Goal: Submit feedback/report problem: Provide input to the site owners about the experience or issues

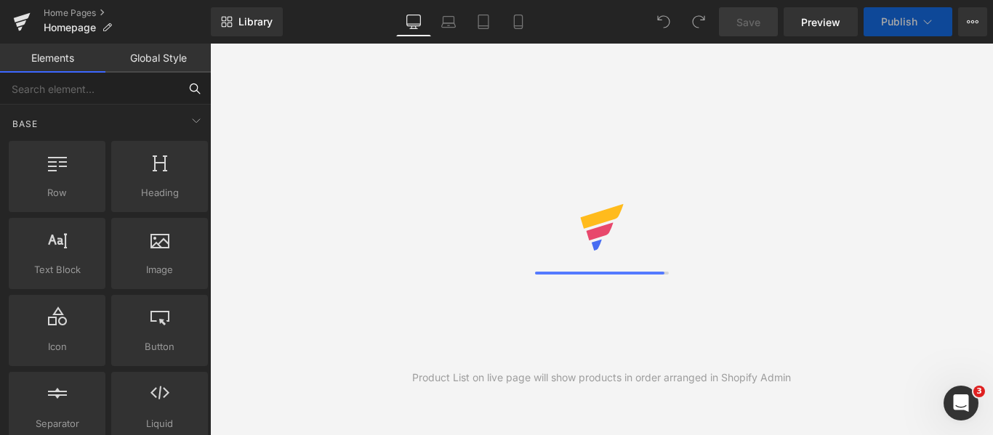
click at [124, 84] on input "text" at bounding box center [89, 89] width 179 height 32
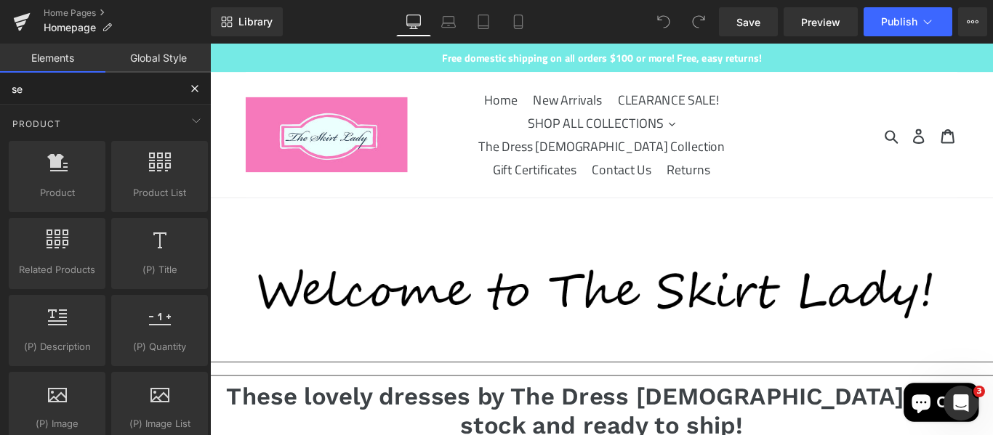
type input "s"
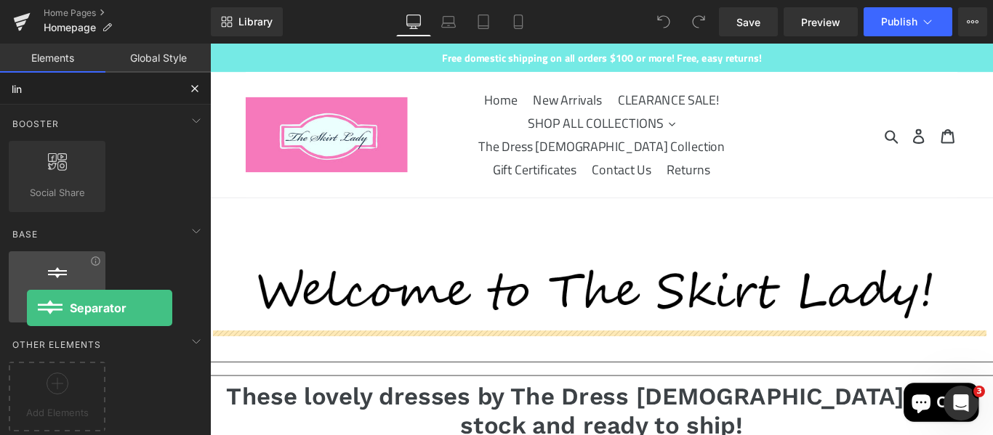
drag, startPoint x: 67, startPoint y: 275, endPoint x: 26, endPoint y: 310, distance: 53.1
click at [26, 310] on div "Separator separators, dividers, horizontal lines" at bounding box center [57, 286] width 97 height 71
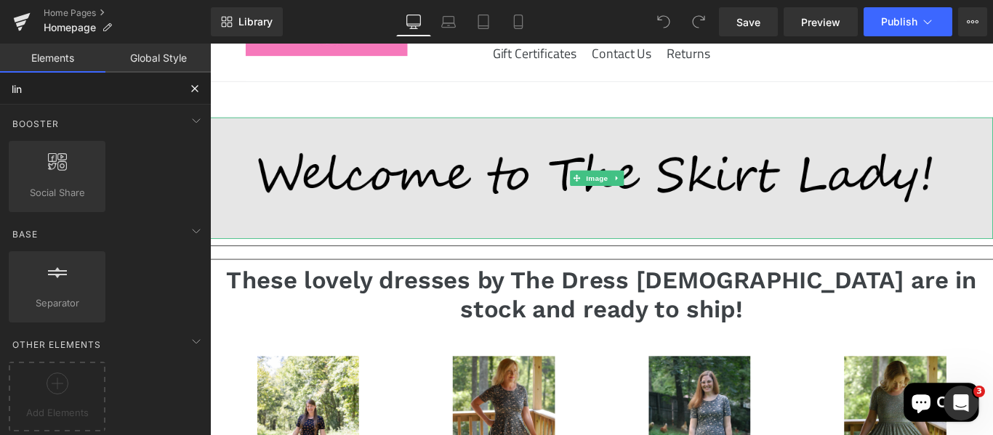
scroll to position [137, 0]
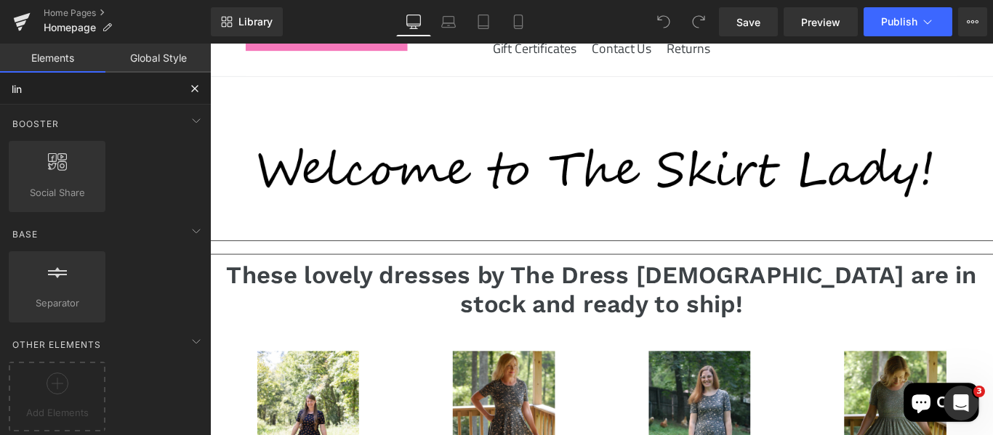
click at [145, 94] on input "lin" at bounding box center [89, 89] width 179 height 32
type input "l"
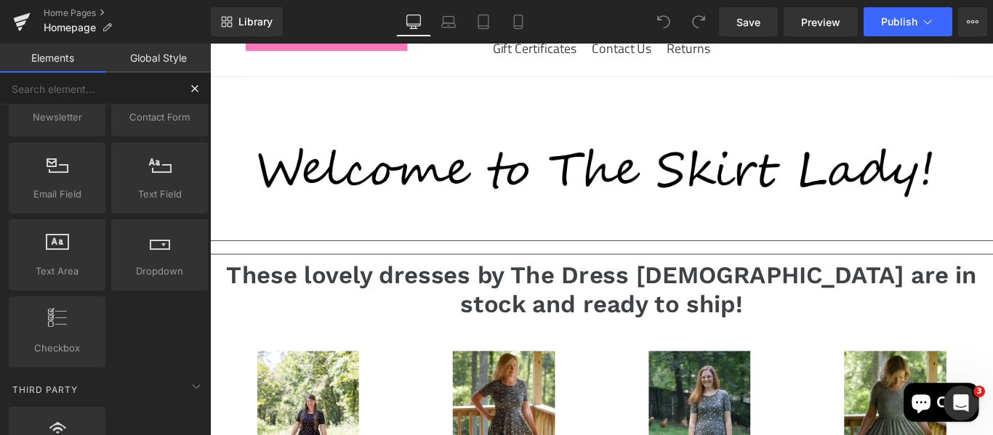
scroll to position [0, 0]
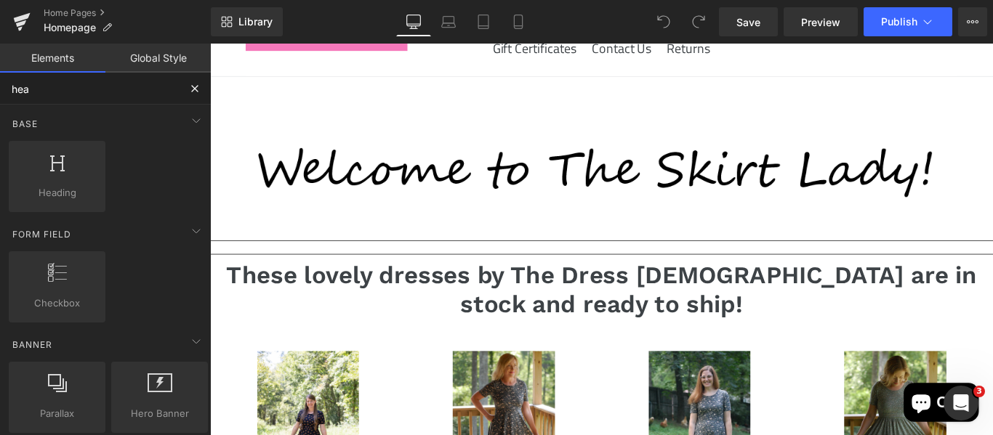
type input "head"
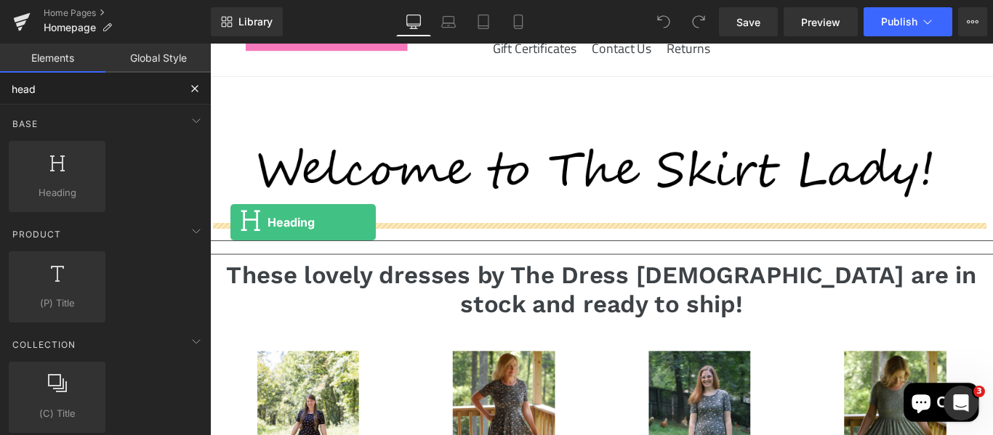
drag, startPoint x: 274, startPoint y: 222, endPoint x: 233, endPoint y: 244, distance: 46.5
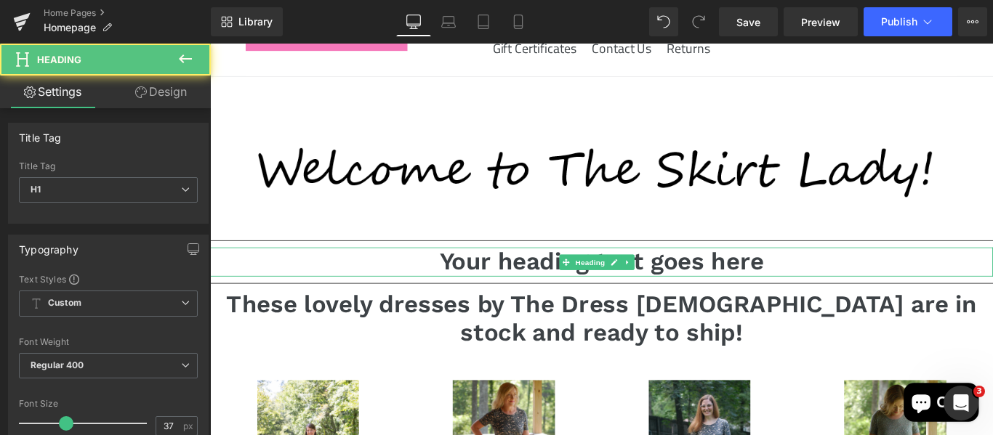
click at [523, 273] on h1 "Your heading text goes here" at bounding box center [649, 289] width 879 height 32
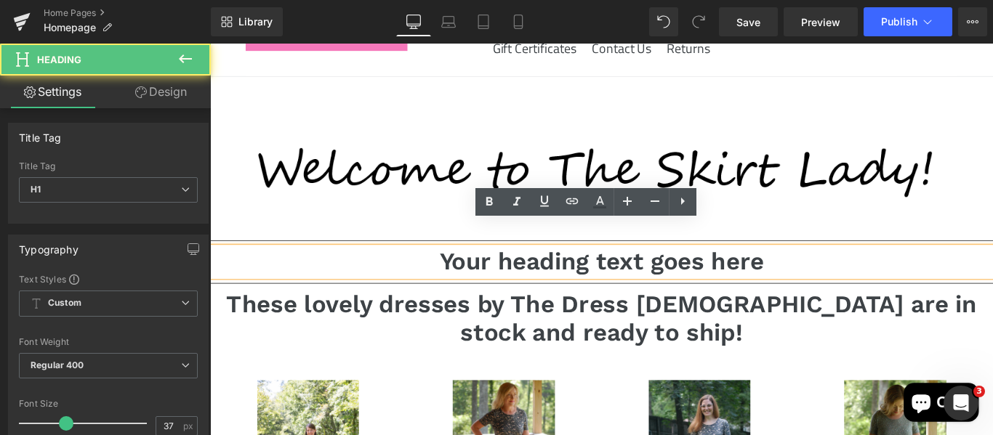
click at [523, 273] on h1 "Your heading text goes here" at bounding box center [649, 289] width 879 height 32
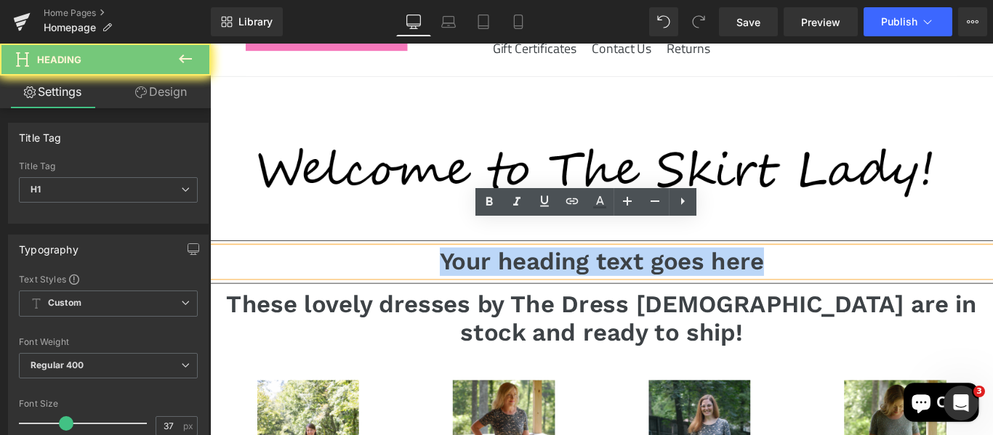
click at [523, 273] on h1 "Your heading text goes here" at bounding box center [649, 289] width 879 height 32
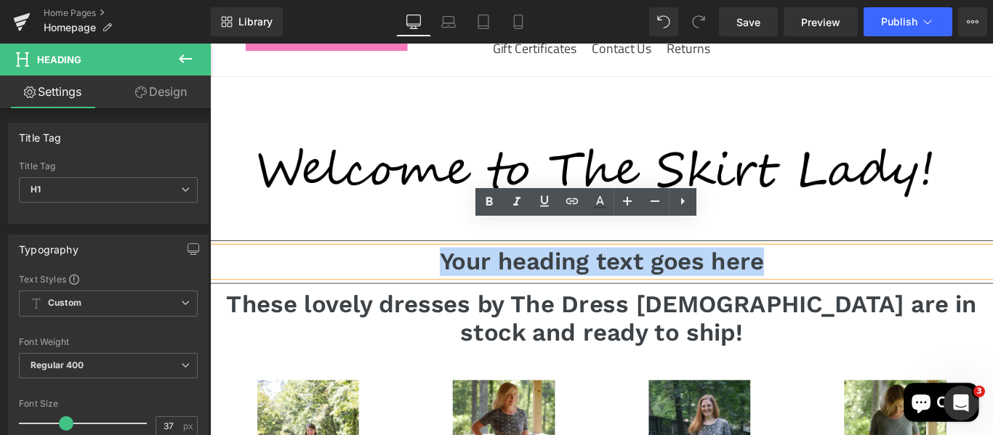
paste div
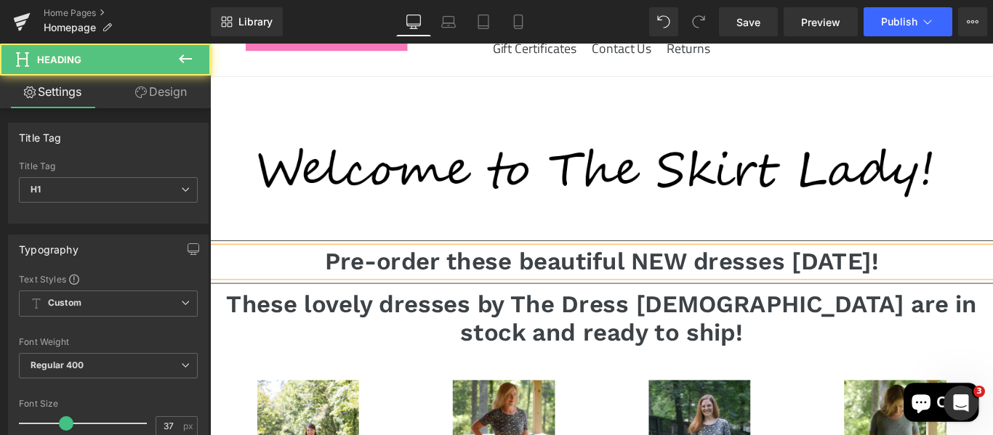
click at [861, 273] on h1 "Pre-order these beautiful NEW dresses [DATE]!" at bounding box center [649, 289] width 879 height 32
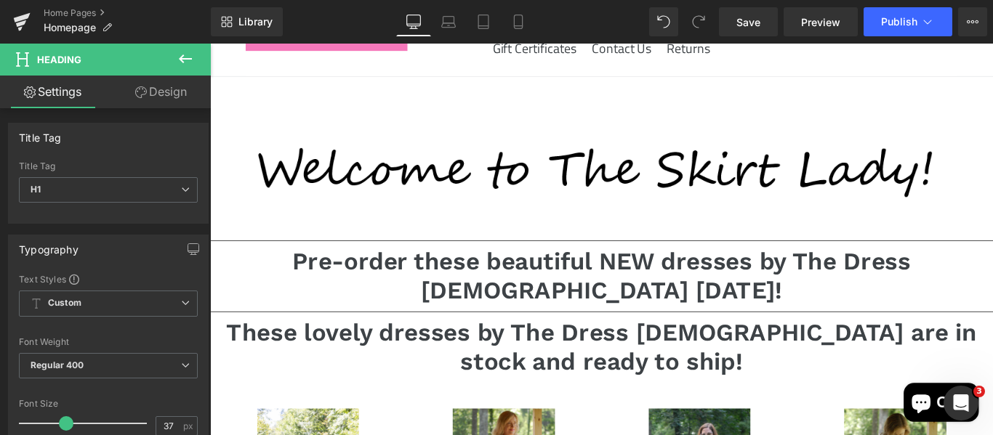
click at [197, 60] on button at bounding box center [185, 60] width 51 height 32
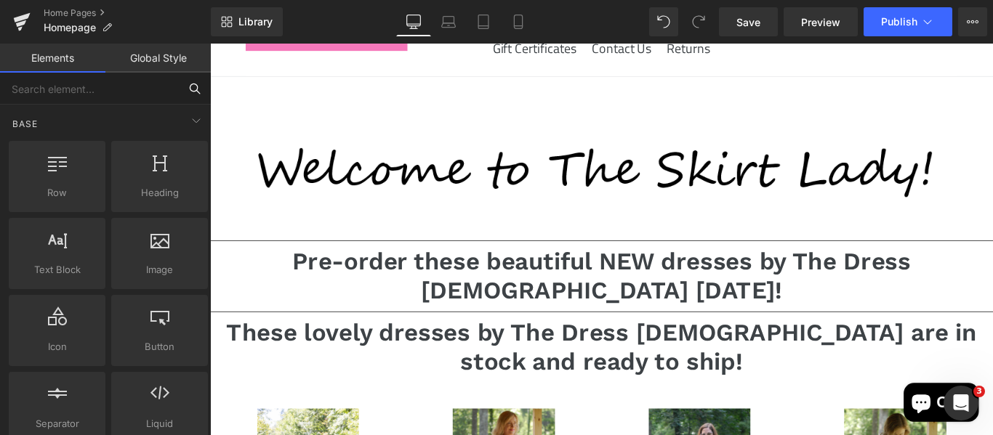
click at [149, 90] on input "text" at bounding box center [89, 89] width 179 height 32
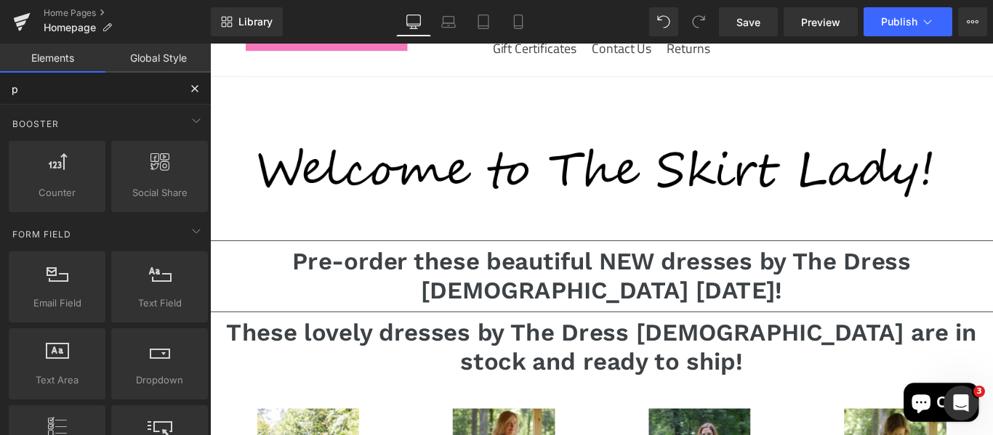
type input "pr"
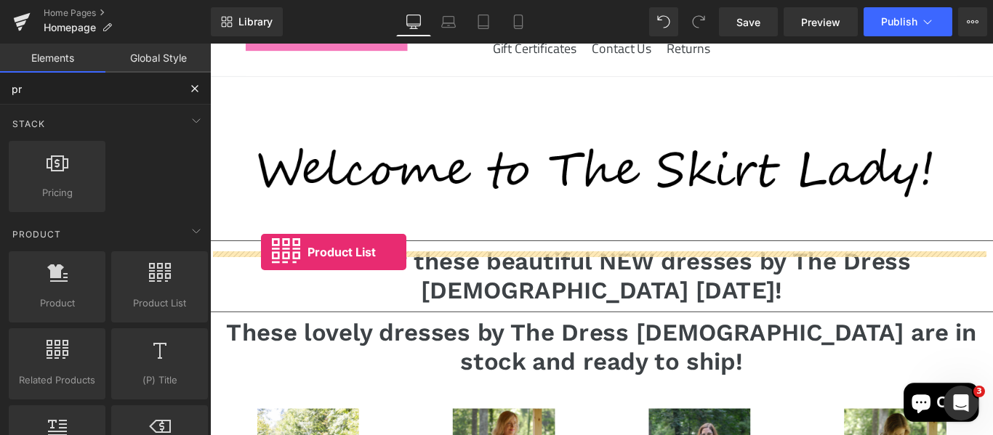
drag, startPoint x: 380, startPoint y: 331, endPoint x: 267, endPoint y: 278, distance: 124.5
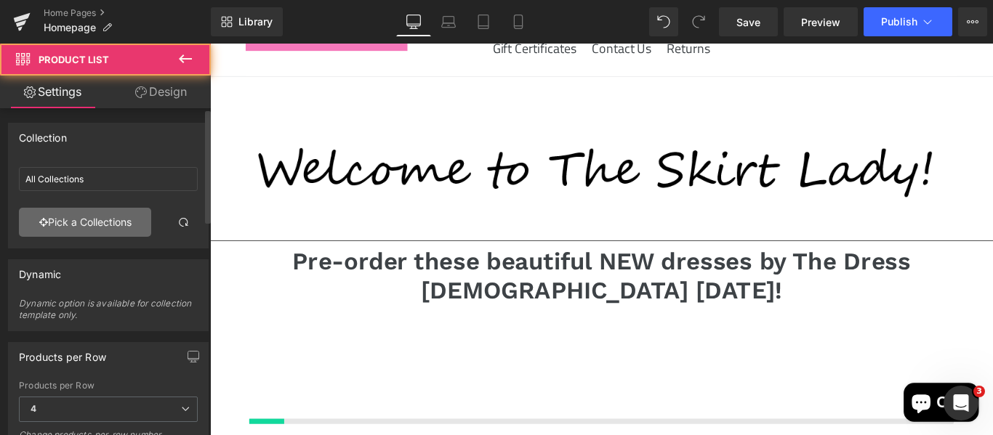
click at [106, 219] on link "Pick a Collections" at bounding box center [85, 222] width 132 height 29
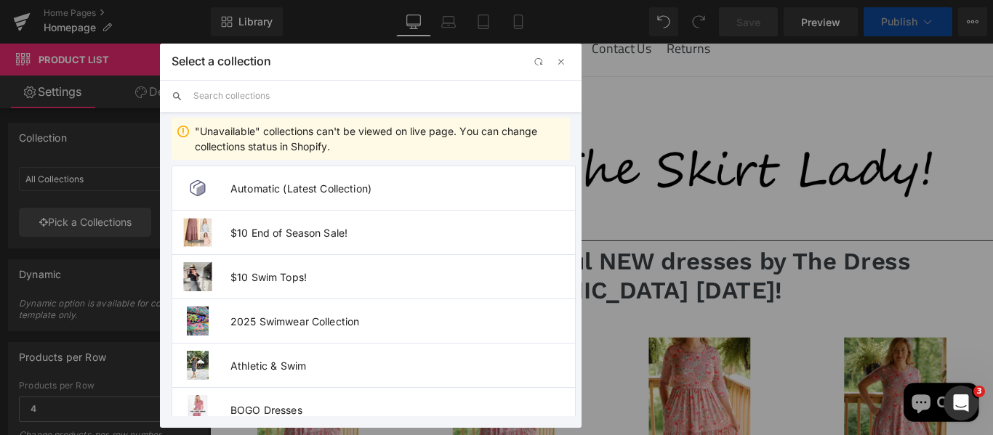
click at [257, 97] on input "text" at bounding box center [381, 96] width 376 height 32
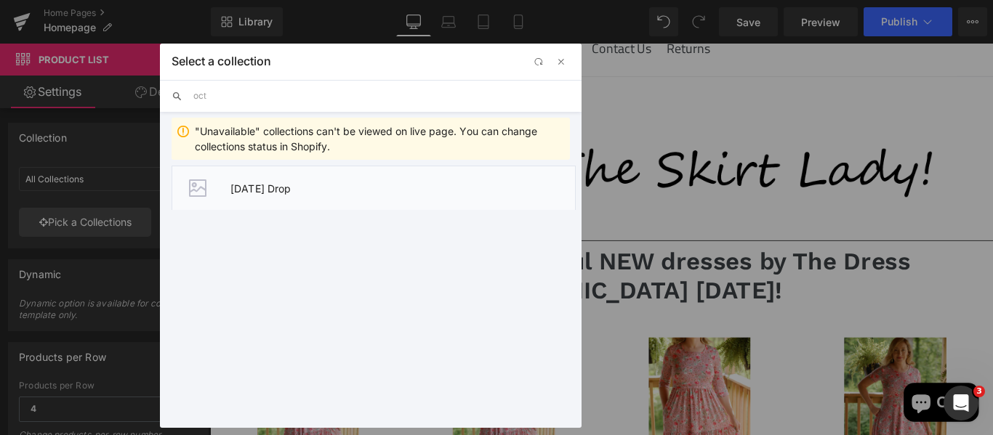
type input "oct"
drag, startPoint x: 257, startPoint y: 184, endPoint x: 211, endPoint y: 147, distance: 59.5
click at [257, 184] on span "[DATE] Drop" at bounding box center [402, 188] width 345 height 12
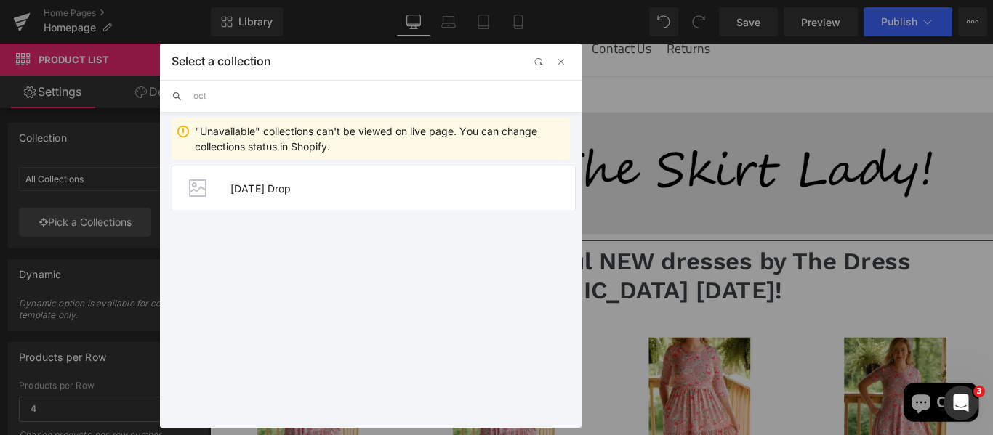
type input "[DATE] Drop"
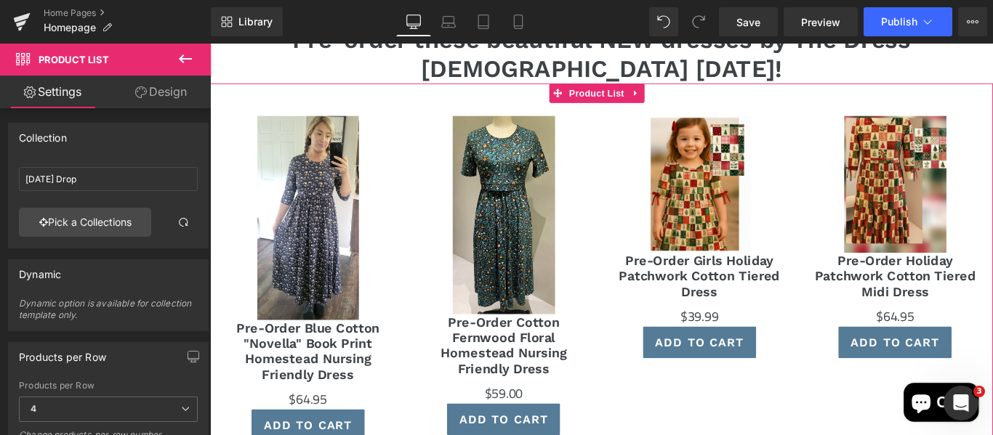
scroll to position [386, 0]
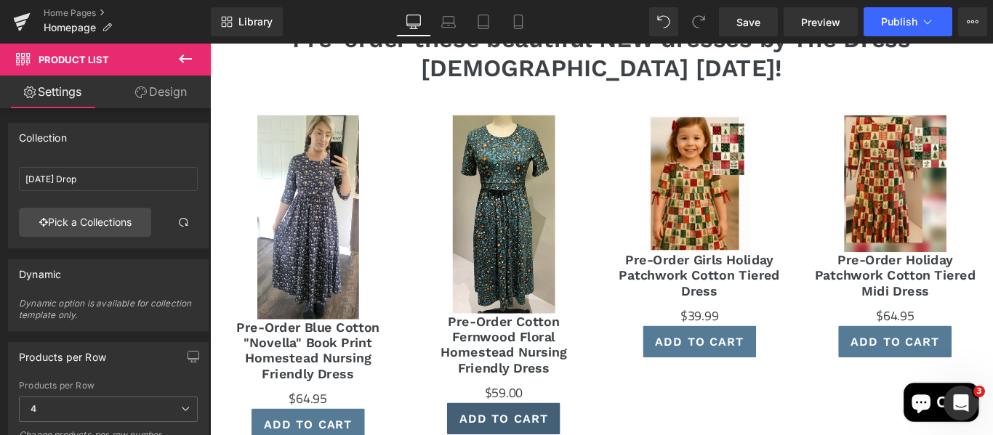
drag, startPoint x: 700, startPoint y: 414, endPoint x: 491, endPoint y: 404, distance: 208.8
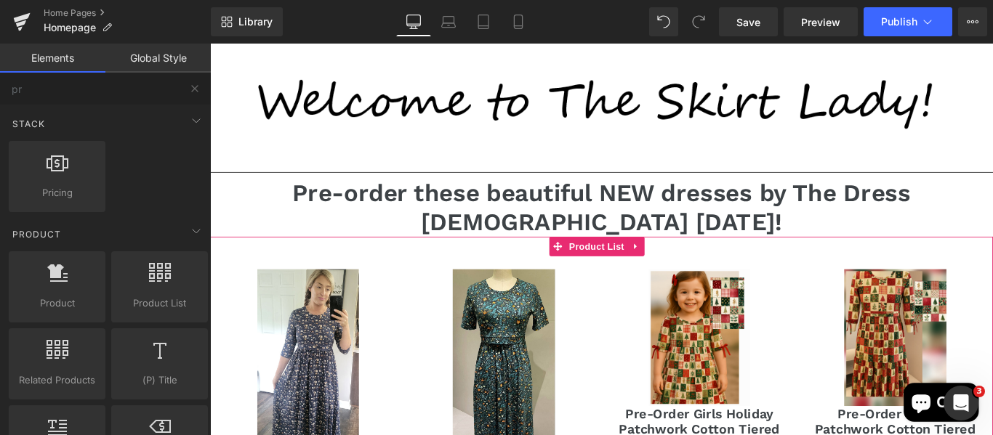
scroll to position [212, 0]
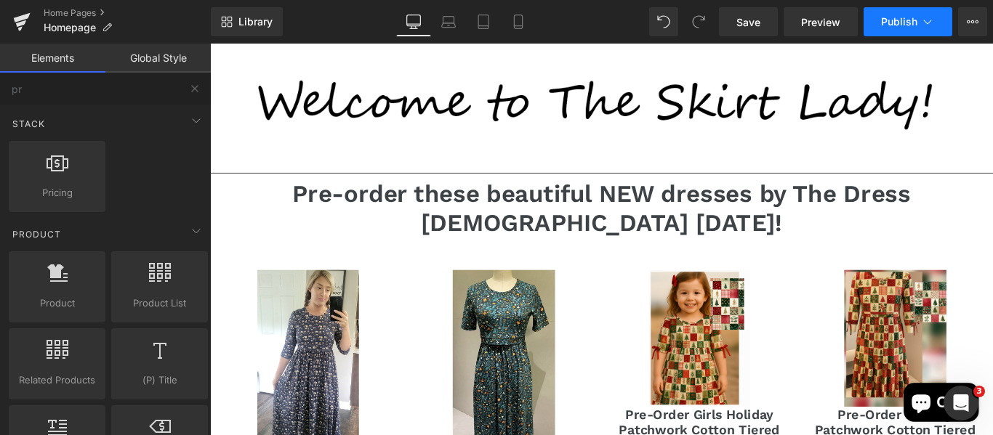
click at [895, 22] on span "Publish" at bounding box center [899, 22] width 36 height 12
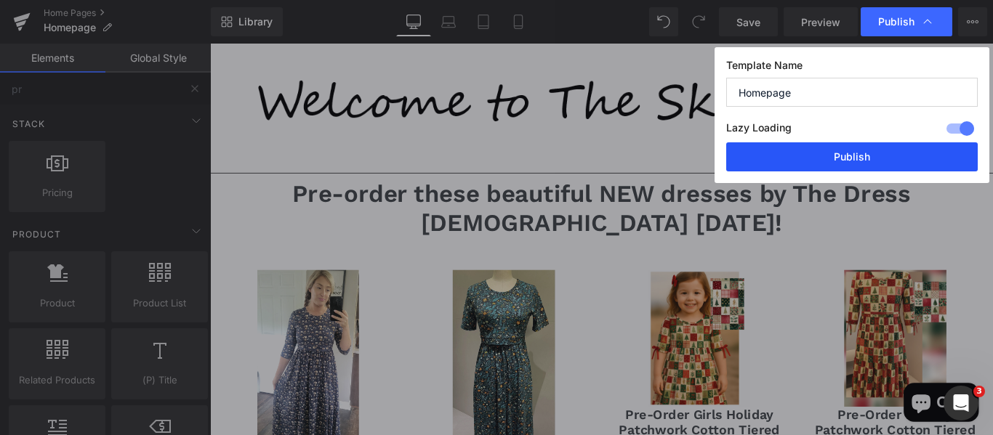
click at [816, 153] on button "Publish" at bounding box center [851, 156] width 251 height 29
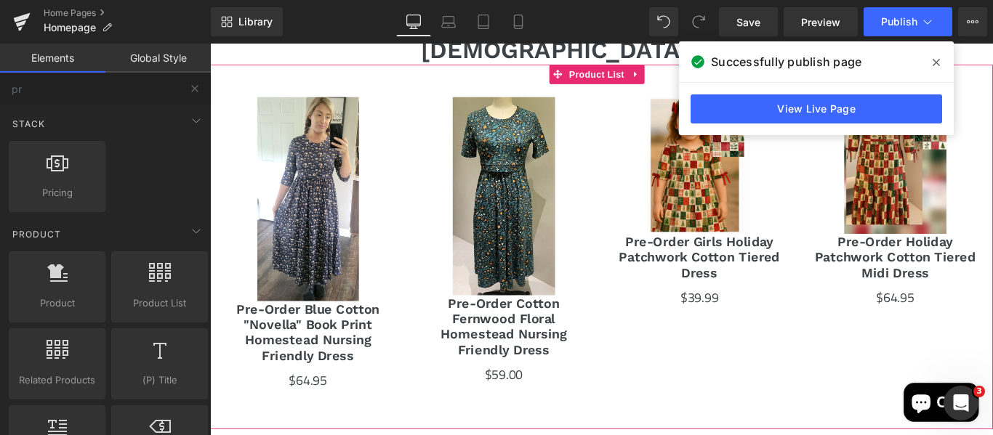
scroll to position [409, 0]
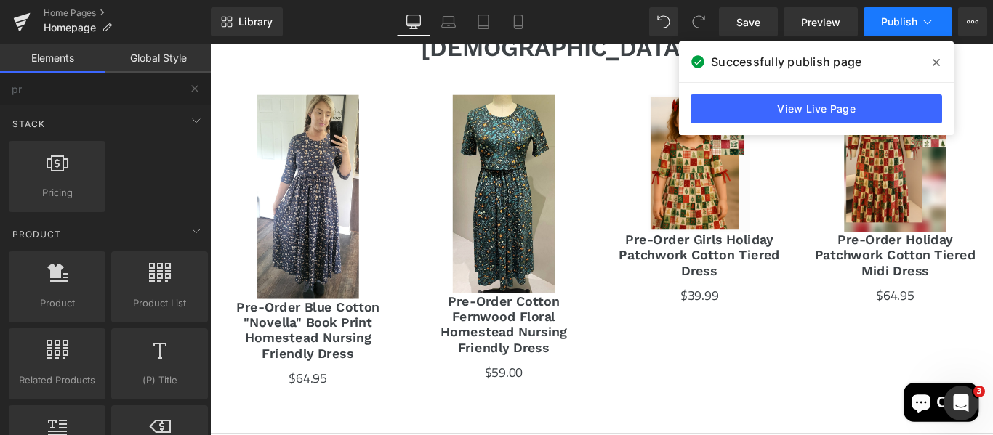
click at [899, 12] on button "Publish" at bounding box center [907, 21] width 89 height 29
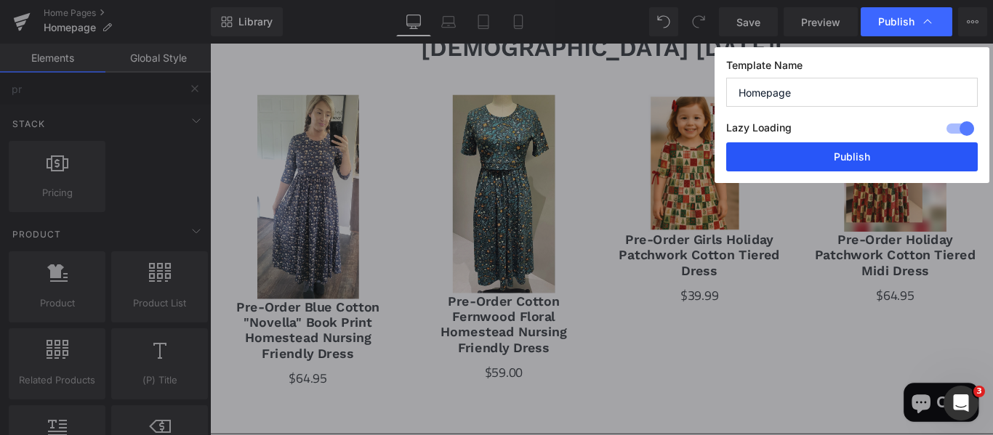
click at [789, 166] on button "Publish" at bounding box center [851, 156] width 251 height 29
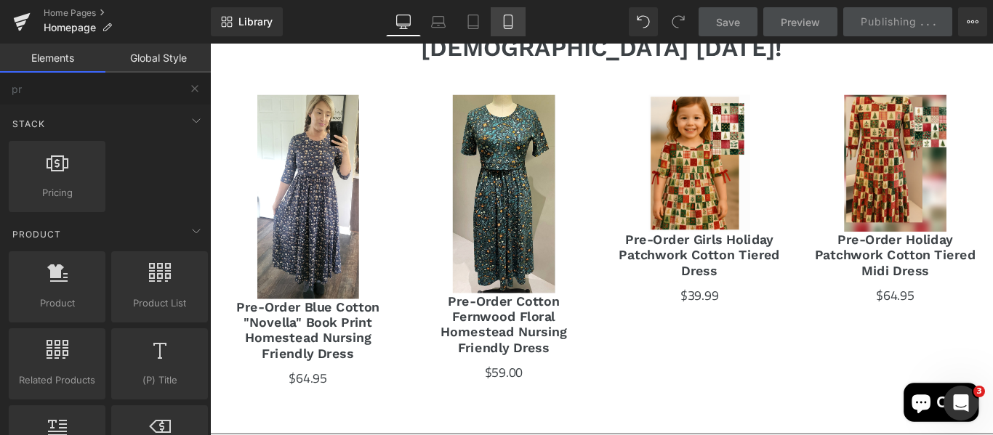
click at [512, 22] on icon at bounding box center [508, 22] width 15 height 15
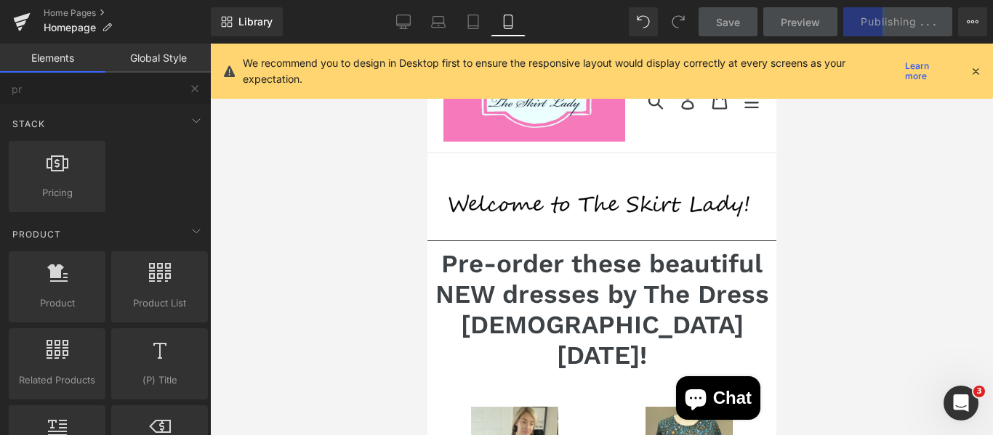
scroll to position [45, 0]
click at [976, 69] on icon at bounding box center [975, 71] width 13 height 13
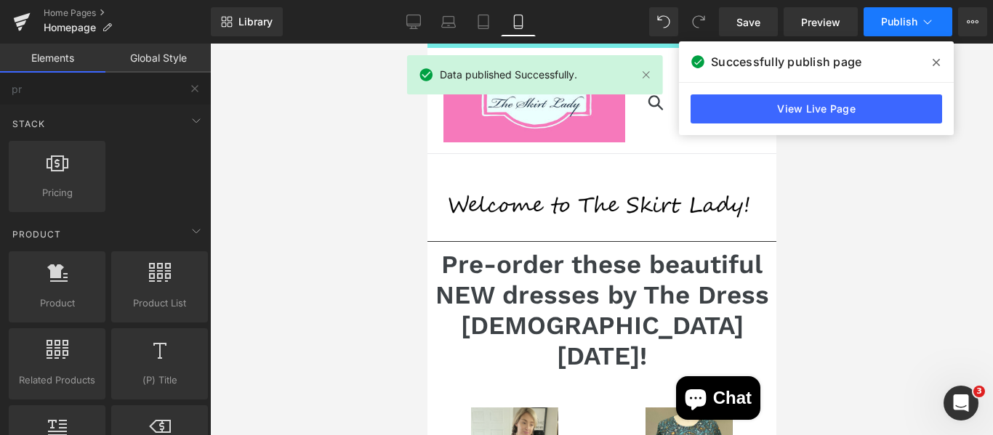
click at [879, 20] on button "Publish" at bounding box center [907, 21] width 89 height 29
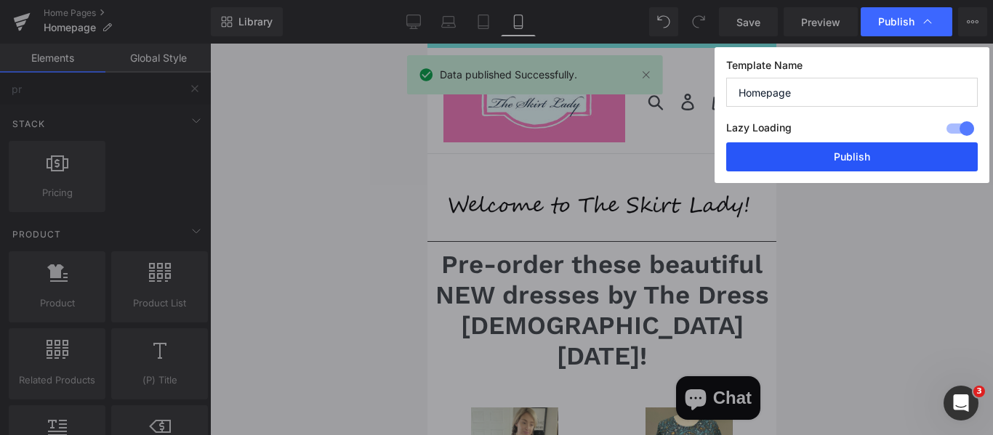
click at [805, 157] on button "Publish" at bounding box center [851, 156] width 251 height 29
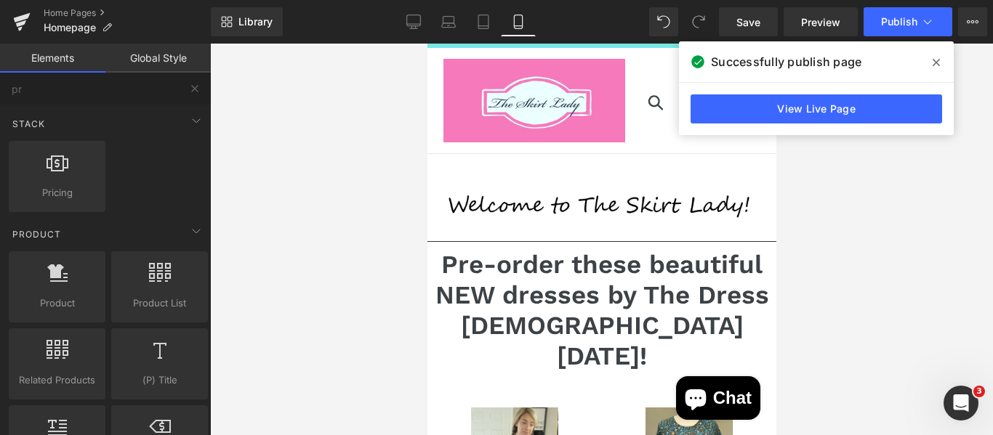
click at [927, 62] on span at bounding box center [935, 62] width 23 height 23
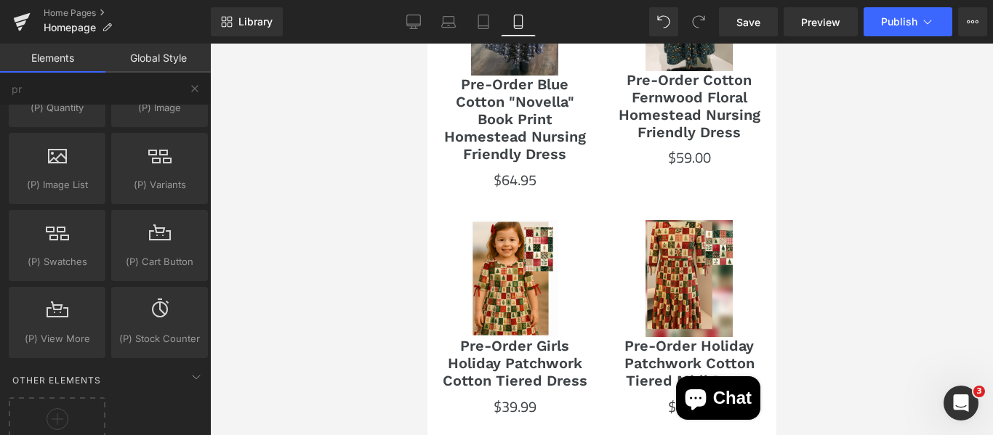
scroll to position [428, 0]
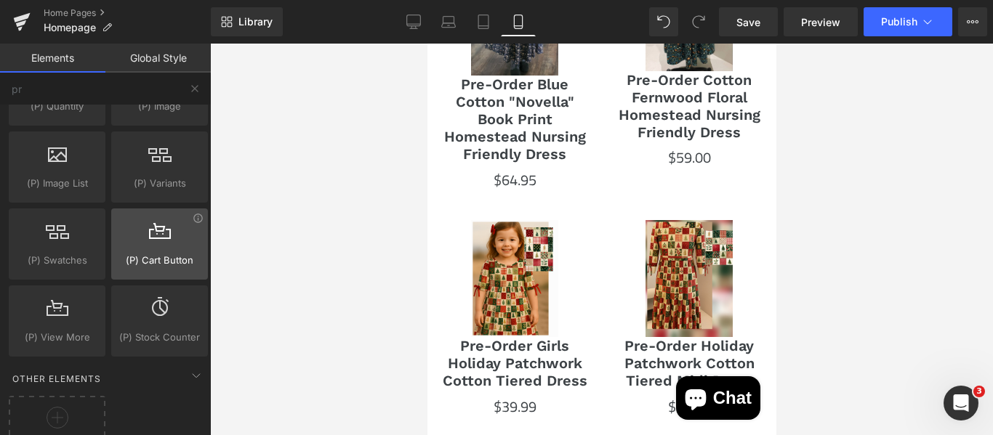
click at [142, 266] on span "(P) Cart Button" at bounding box center [160, 260] width 88 height 15
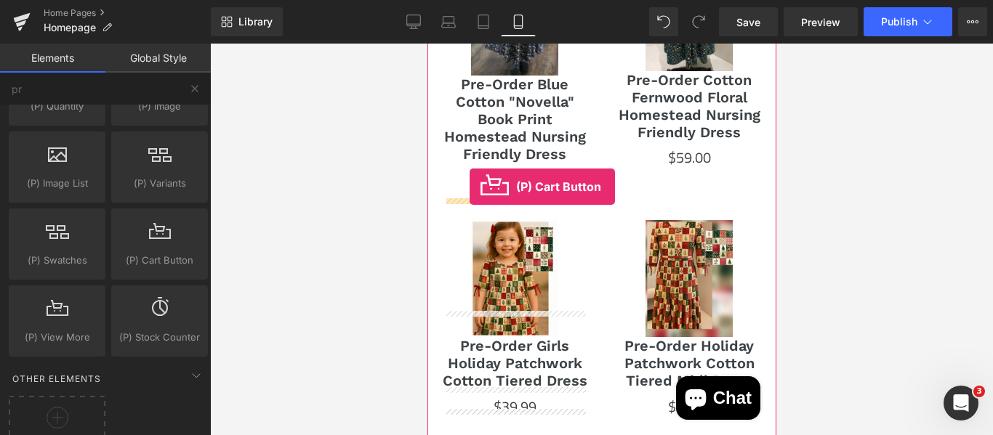
drag, startPoint x: 569, startPoint y: 310, endPoint x: 469, endPoint y: 187, distance: 158.6
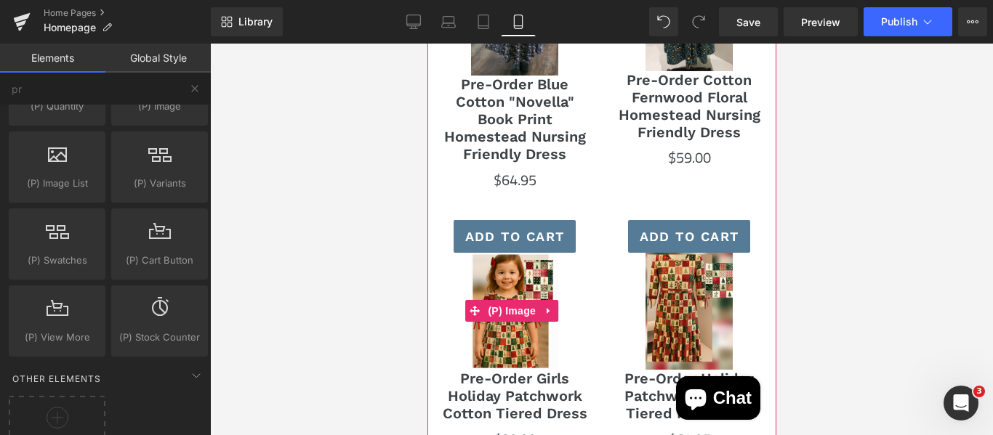
scroll to position [552, 0]
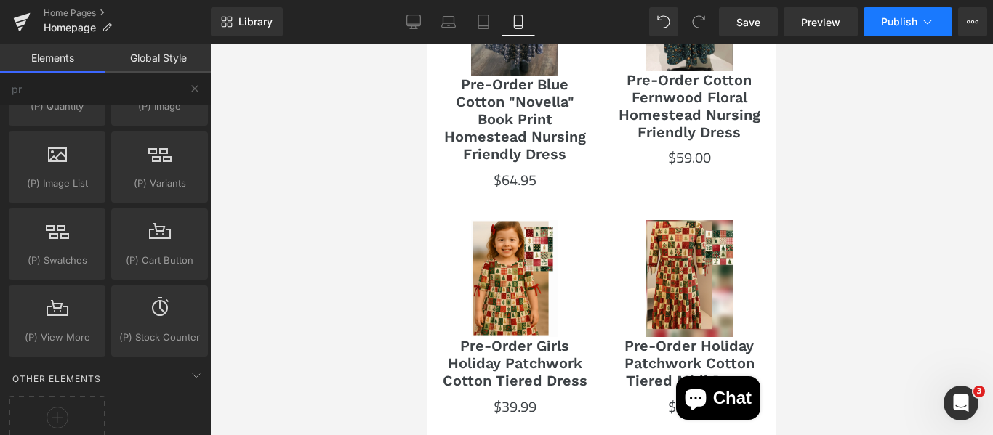
click at [881, 23] on span "Publish" at bounding box center [899, 22] width 36 height 12
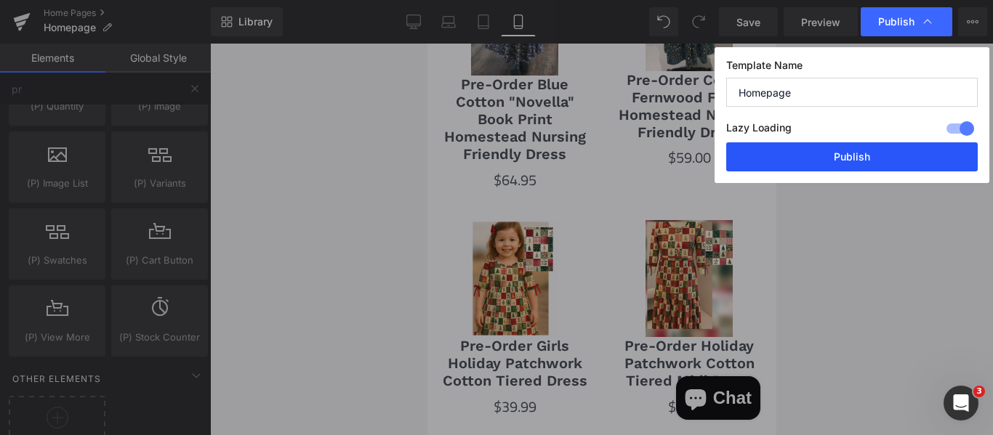
click at [821, 158] on button "Publish" at bounding box center [851, 156] width 251 height 29
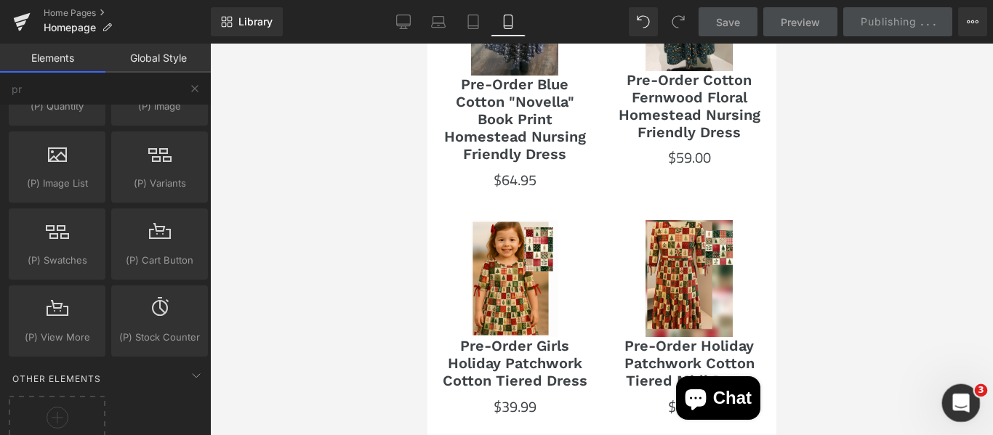
click at [943, 402] on div "Open Intercom Messenger" at bounding box center [959, 401] width 48 height 48
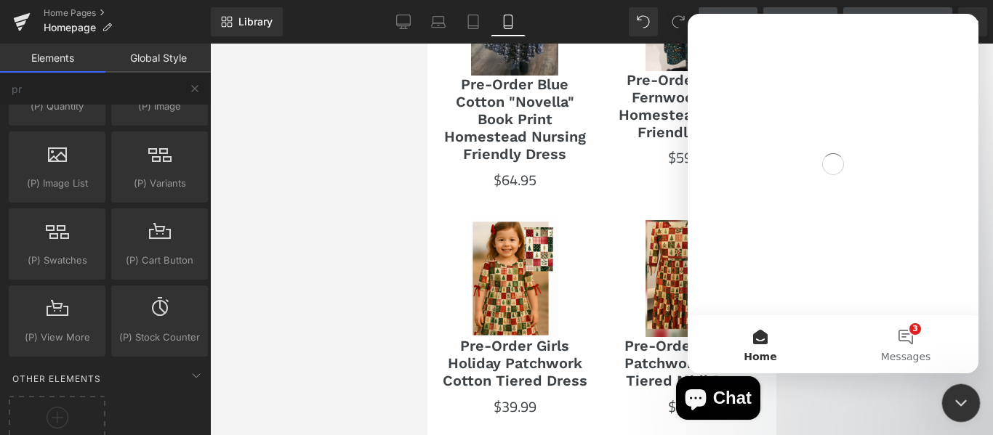
scroll to position [0, 0]
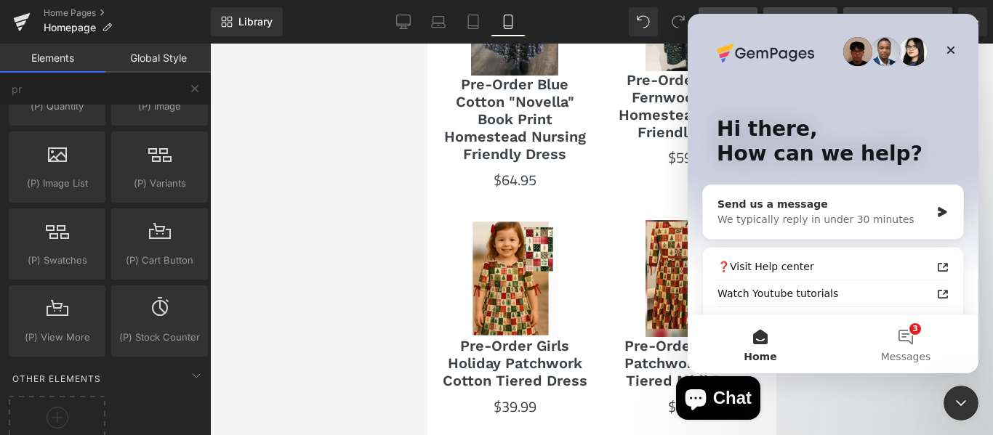
click at [826, 212] on div "We typically reply in under 30 minutes" at bounding box center [823, 219] width 213 height 15
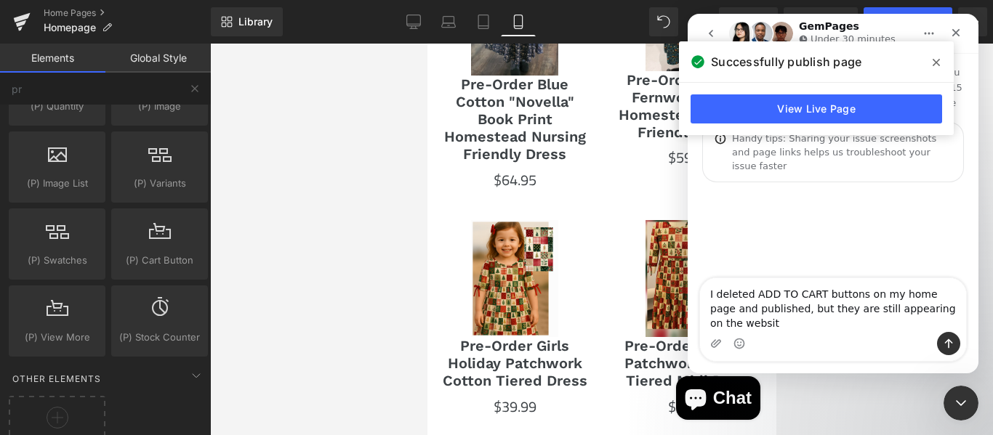
type textarea "I deleted ADD TO CART buttons on my home page and published, but they are still…"
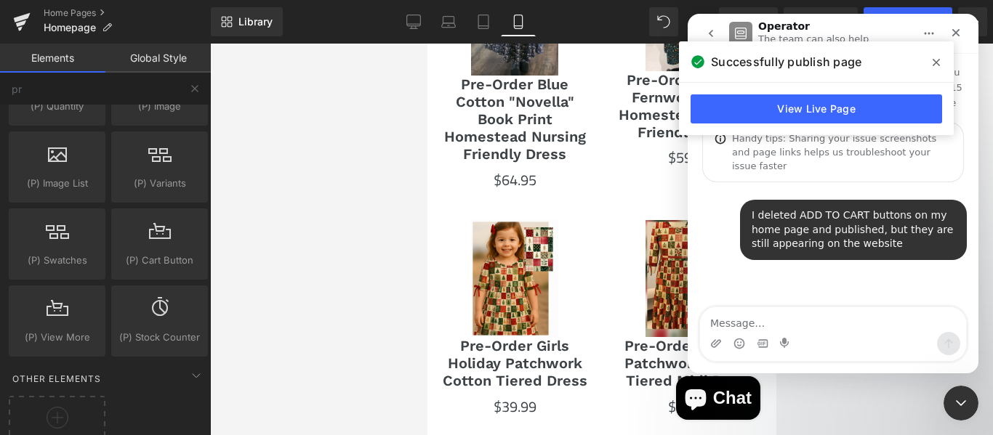
click at [597, 294] on div at bounding box center [496, 196] width 993 height 392
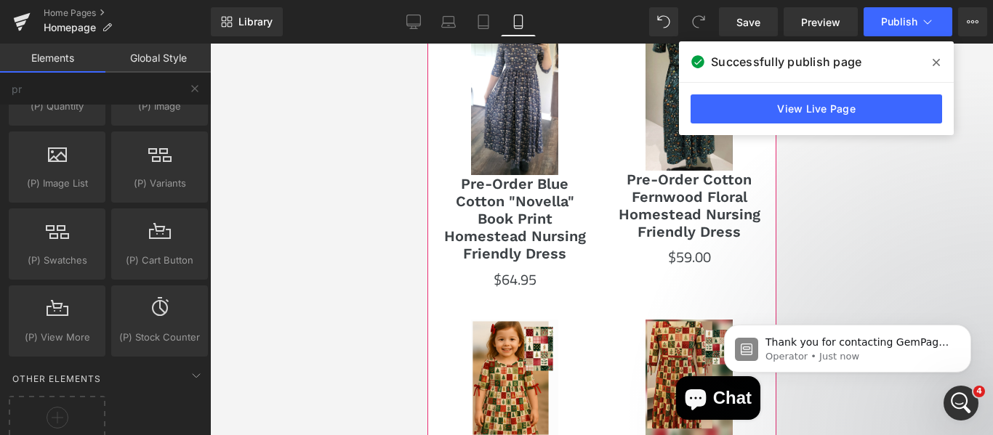
scroll to position [450, 0]
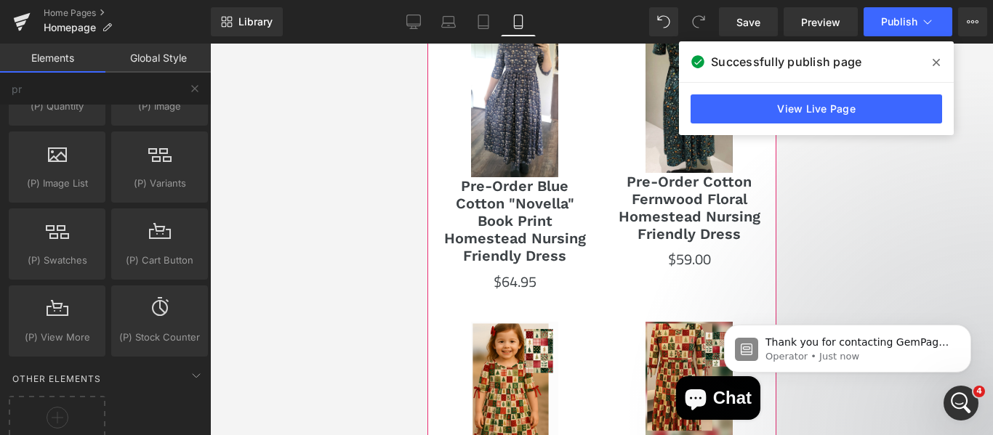
click at [685, 277] on div at bounding box center [601, 147] width 349 height 319
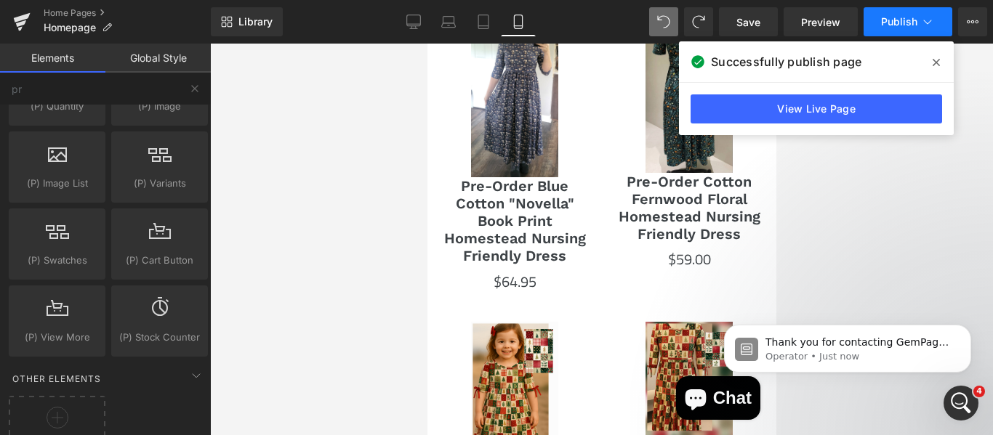
click at [885, 29] on button "Publish" at bounding box center [907, 21] width 89 height 29
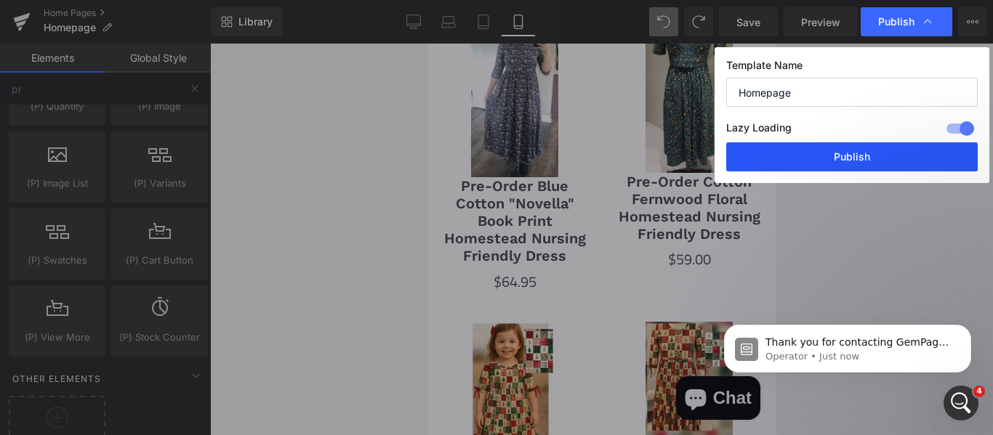
click at [835, 162] on button "Publish" at bounding box center [851, 156] width 251 height 29
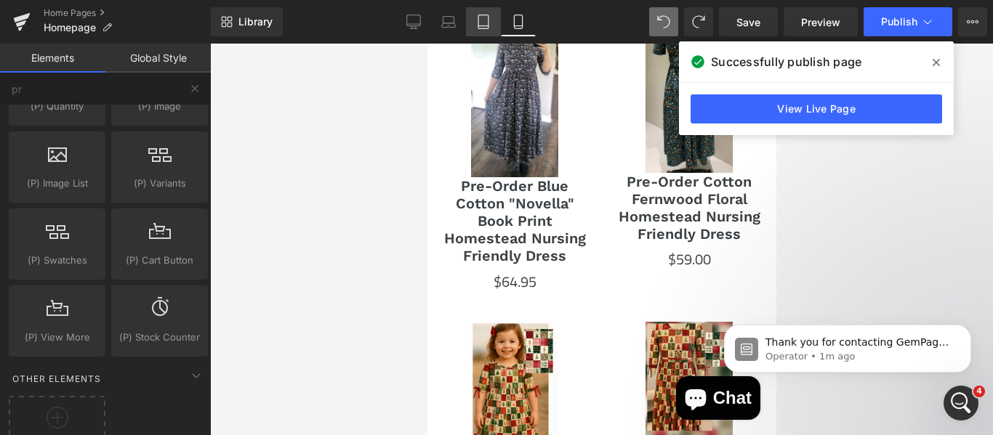
click at [488, 28] on icon at bounding box center [483, 22] width 10 height 14
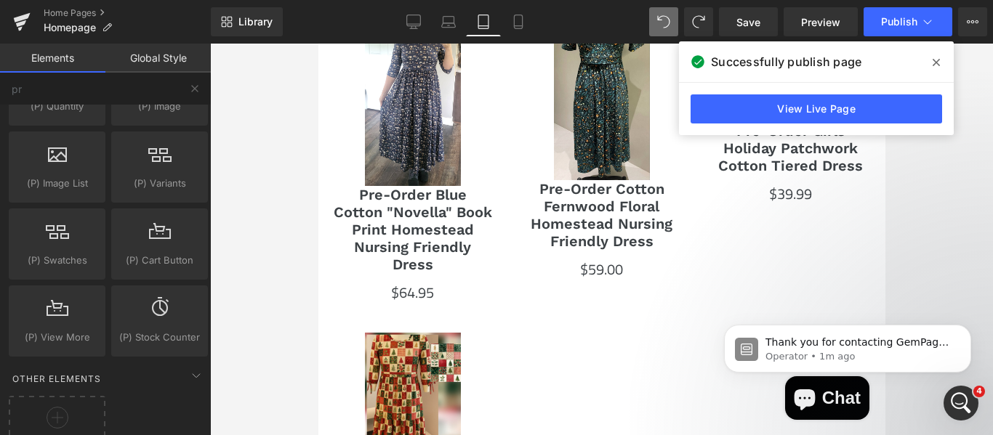
scroll to position [522, 0]
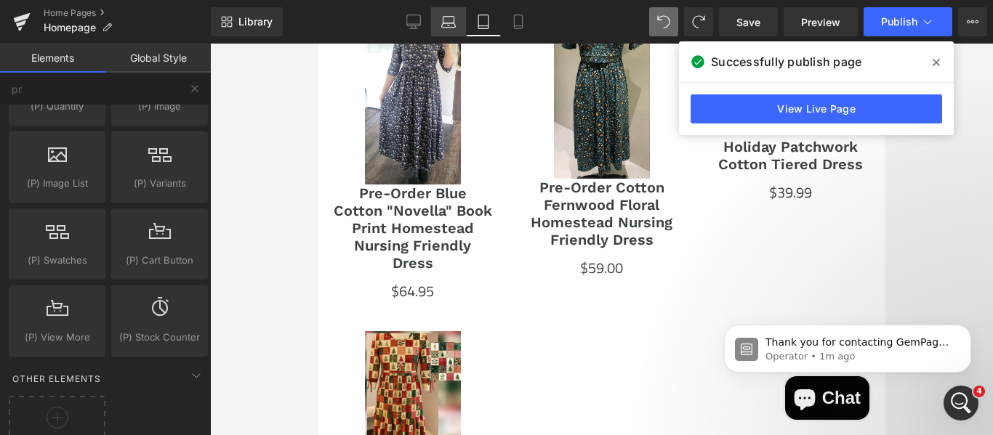
click at [446, 25] on icon at bounding box center [448, 22] width 15 height 15
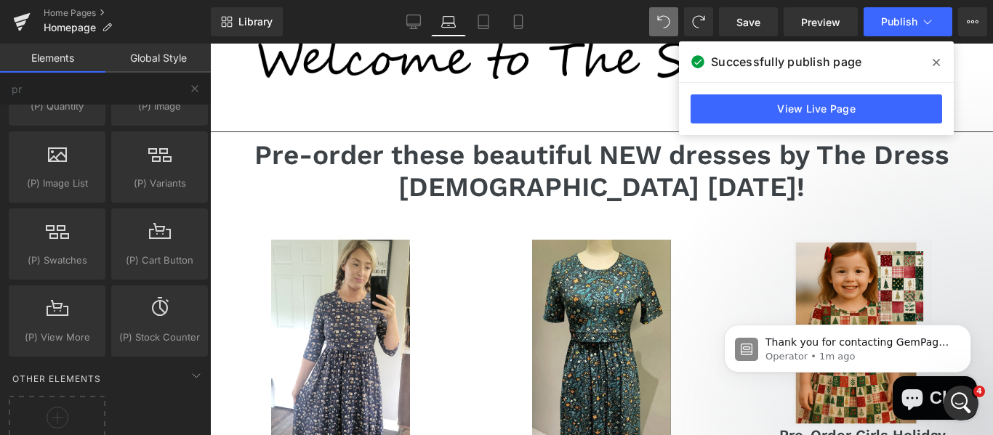
scroll to position [251, 0]
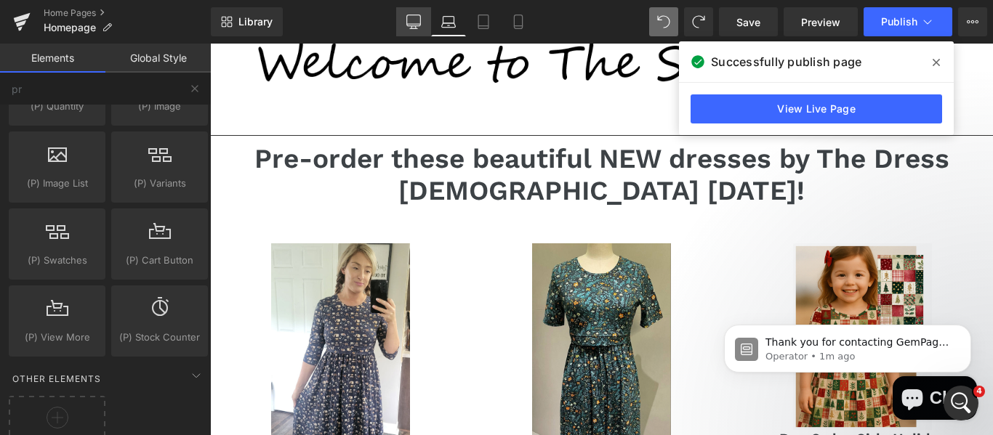
click at [418, 15] on icon at bounding box center [414, 20] width 14 height 11
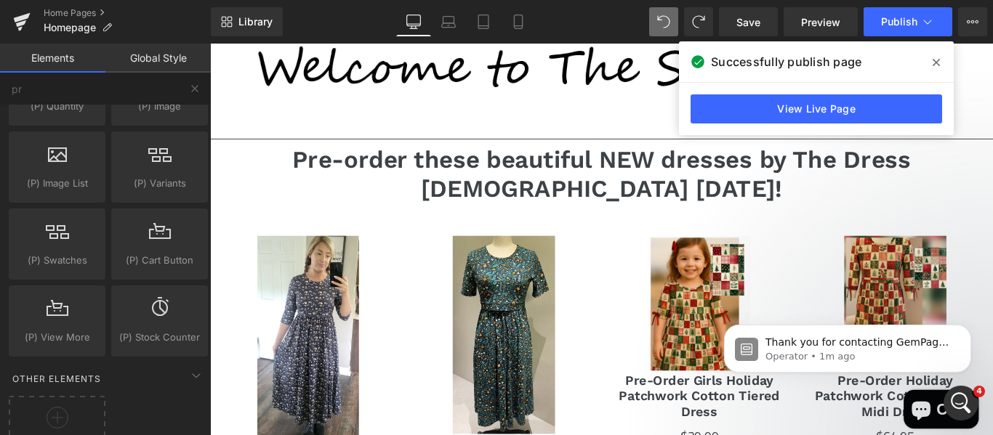
scroll to position [323, 0]
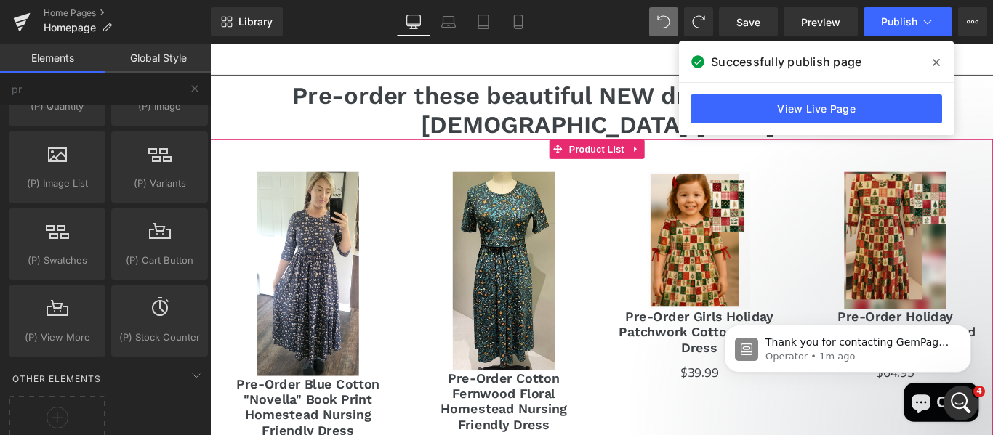
click at [697, 435] on div at bounding box center [649, 352] width 879 height 359
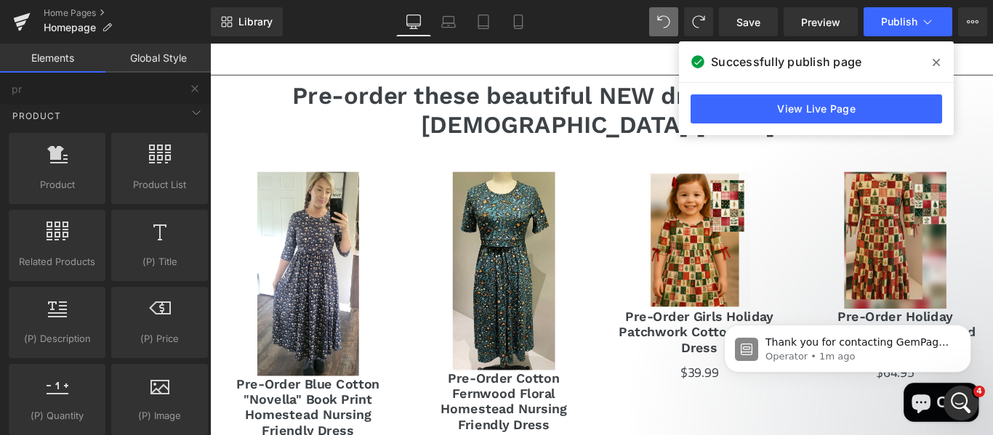
scroll to position [0, 0]
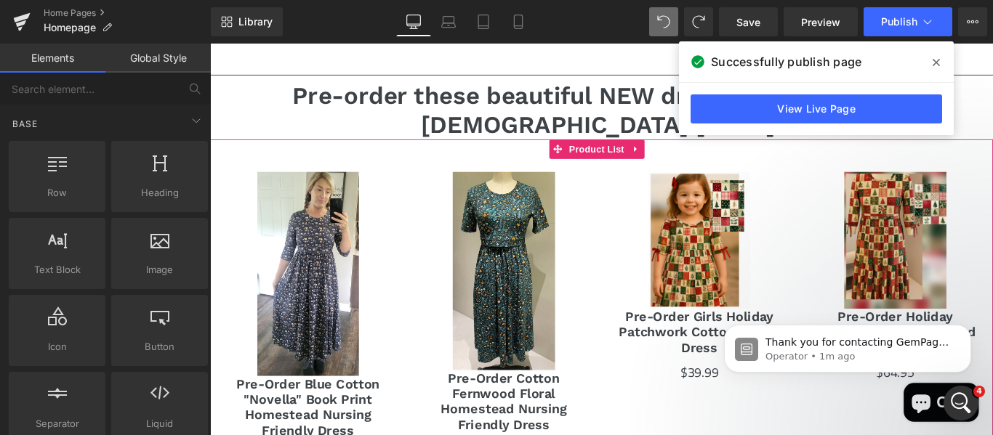
click at [683, 395] on div at bounding box center [649, 352] width 879 height 359
click at [643, 152] on span "Product List" at bounding box center [644, 163] width 69 height 22
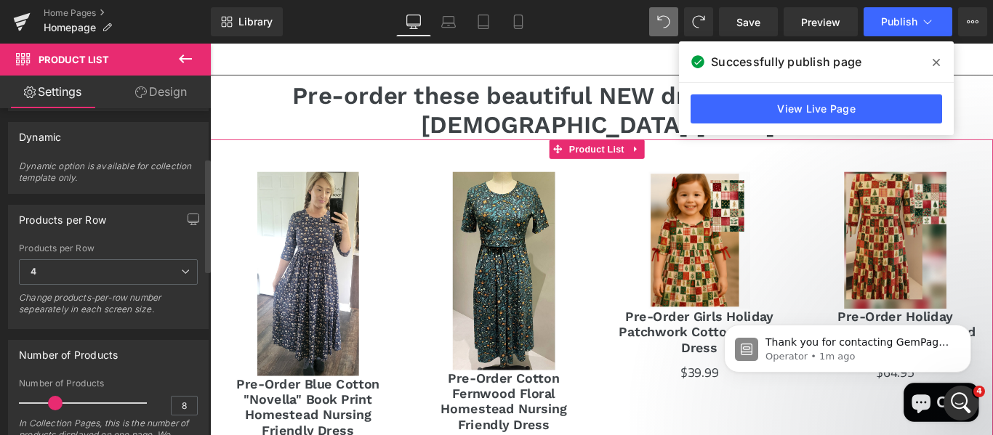
scroll to position [145, 0]
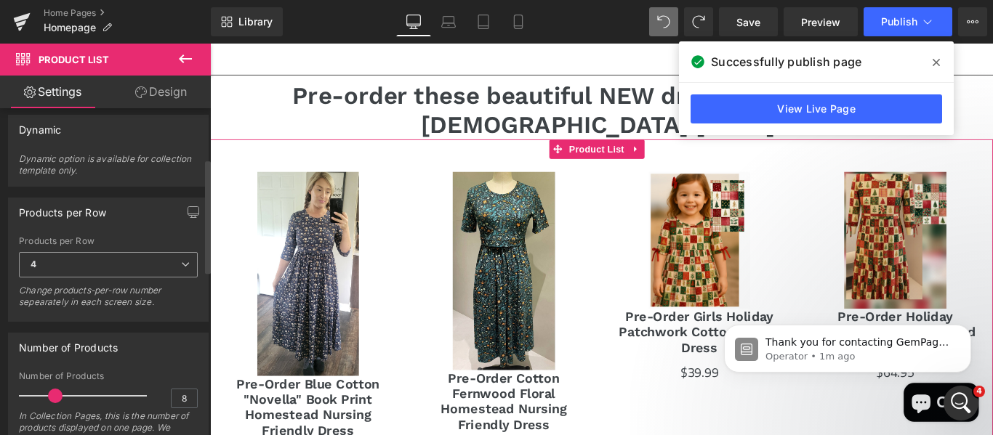
click at [59, 256] on span "4" at bounding box center [108, 264] width 179 height 25
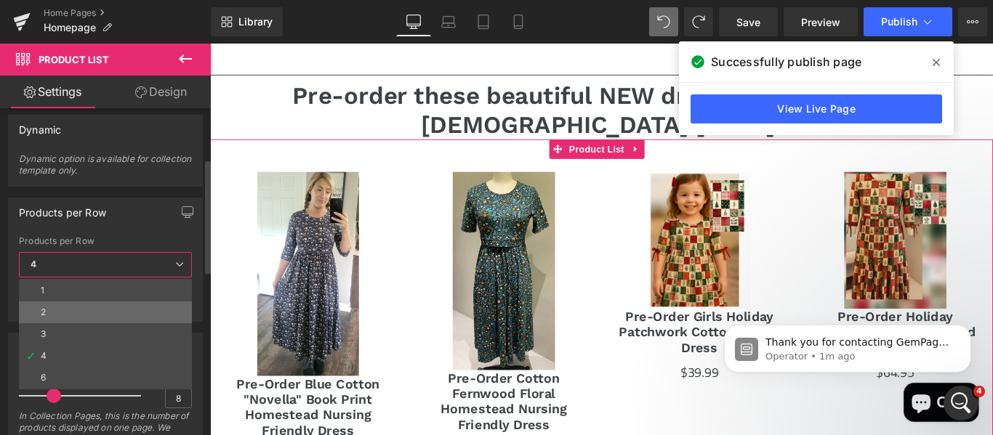
click at [42, 308] on div "2" at bounding box center [43, 312] width 5 height 10
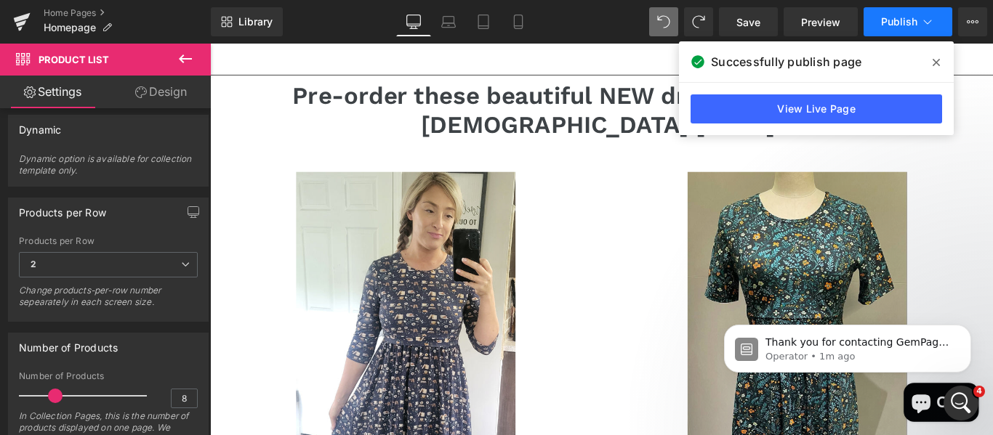
click at [899, 19] on span "Publish" at bounding box center [899, 22] width 36 height 12
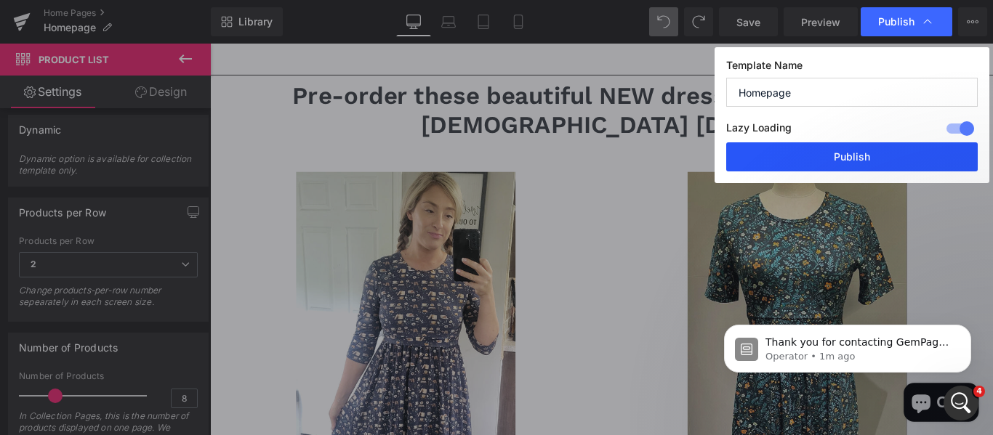
click at [841, 156] on button "Publish" at bounding box center [851, 156] width 251 height 29
